Goal: Register for event/course

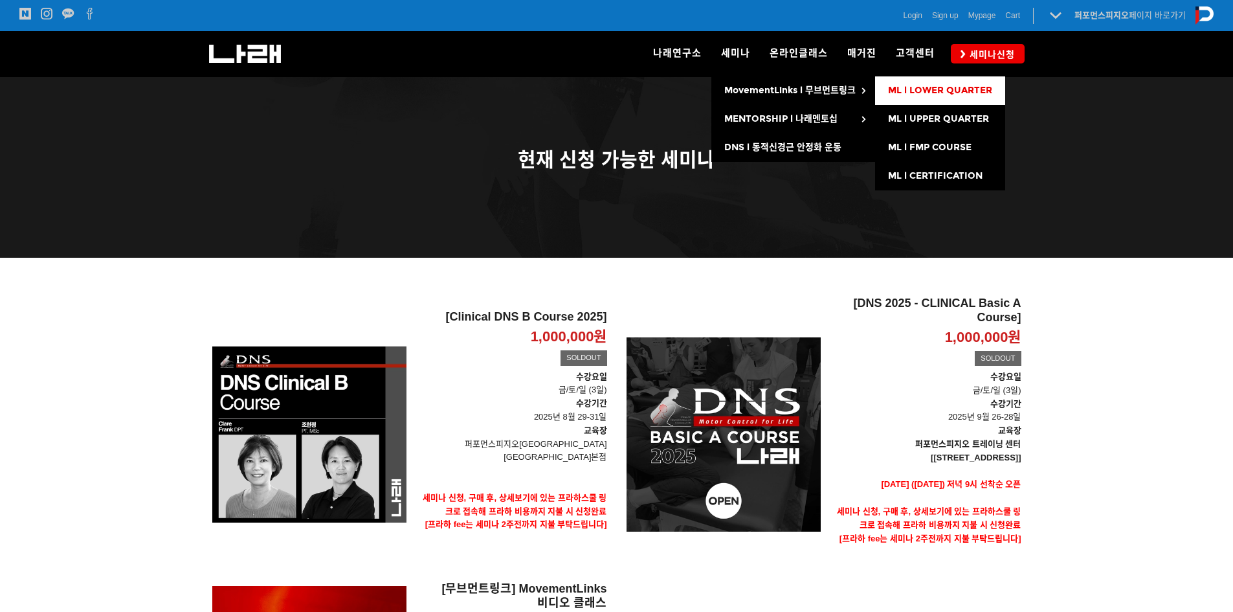
click at [912, 92] on span "ML l LOWER QUARTER" at bounding box center [940, 90] width 104 height 11
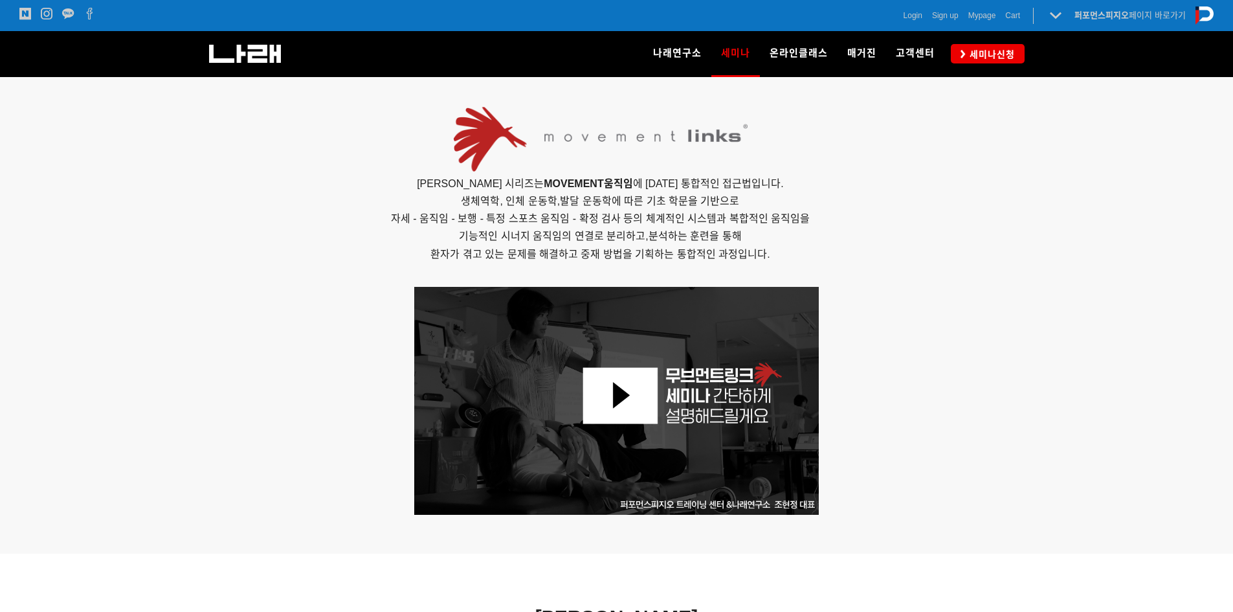
scroll to position [583, 0]
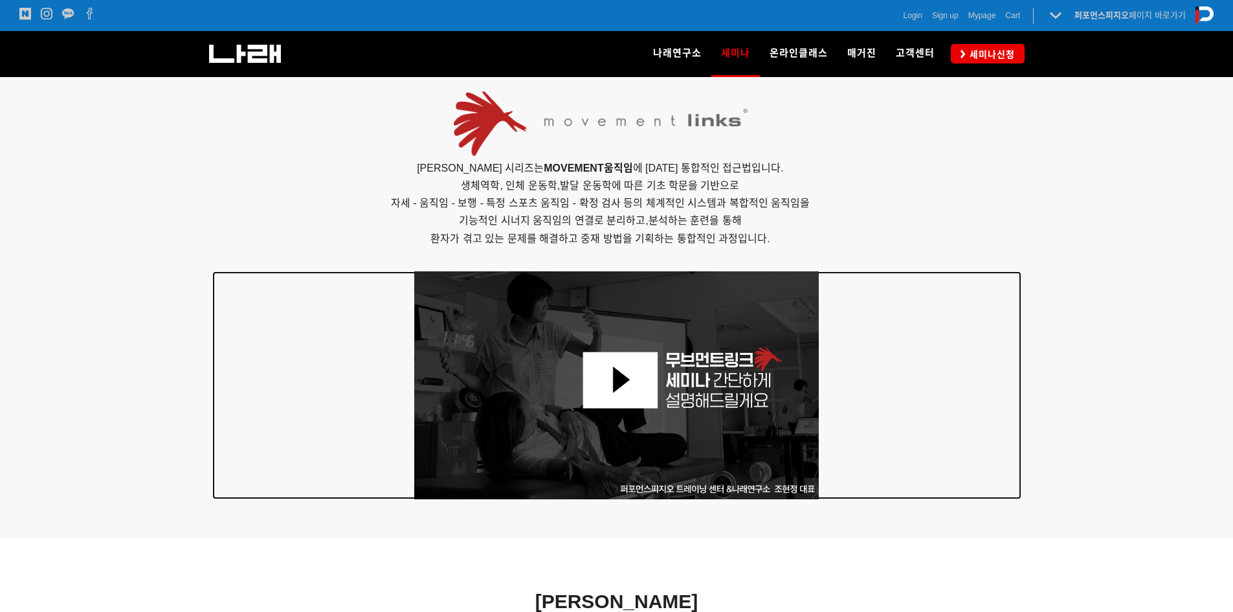
click at [1010, 275] on div at bounding box center [616, 385] width 809 height 228
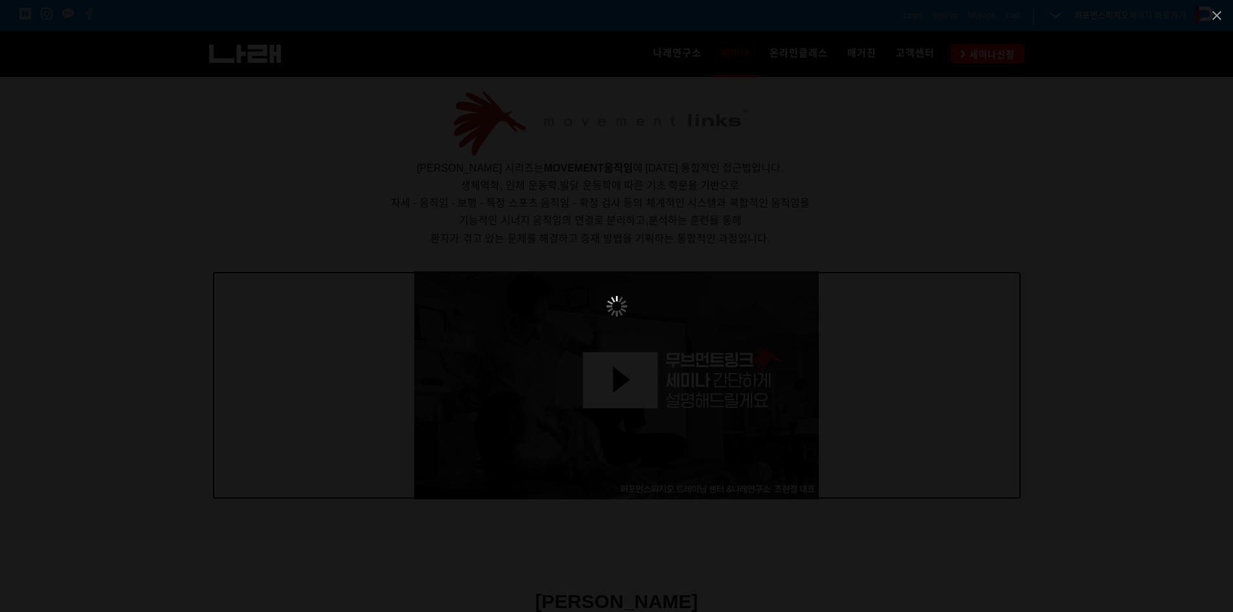
scroll to position [777, 0]
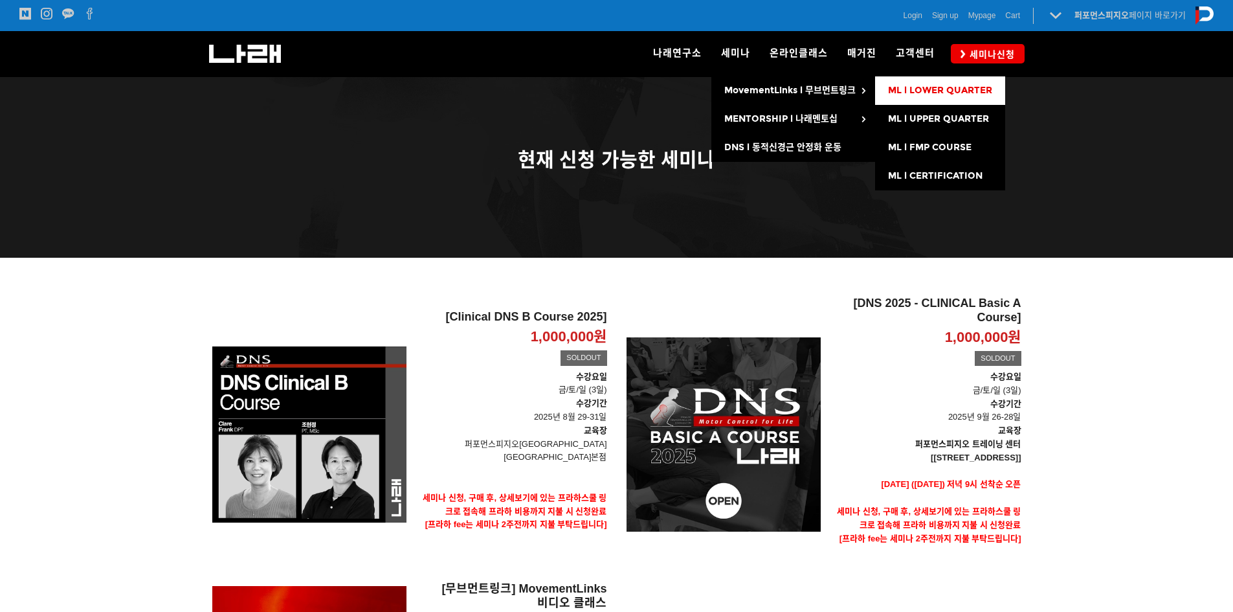
click at [902, 91] on span "ML l LOWER QUARTER" at bounding box center [940, 90] width 104 height 11
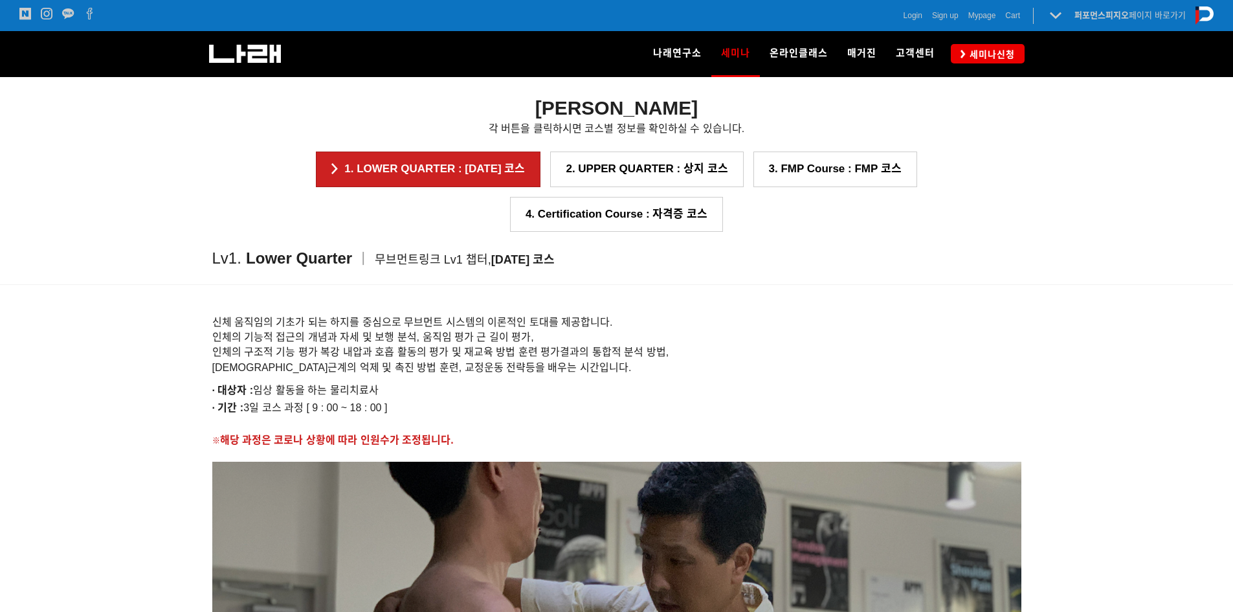
scroll to position [970, 0]
